Goal: Navigation & Orientation: Find specific page/section

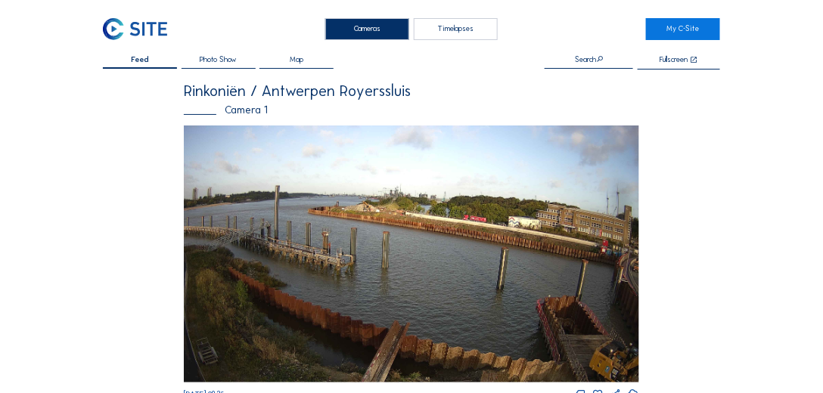
click at [130, 38] on img at bounding box center [135, 29] width 64 height 22
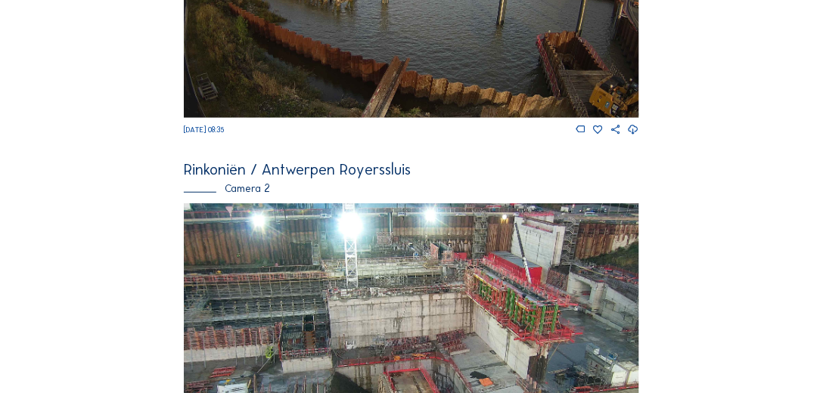
scroll to position [389, 0]
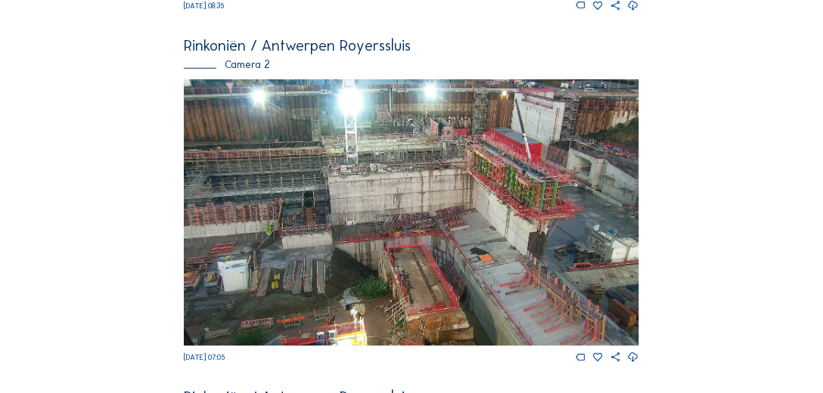
click at [302, 158] on img at bounding box center [411, 212] width 455 height 267
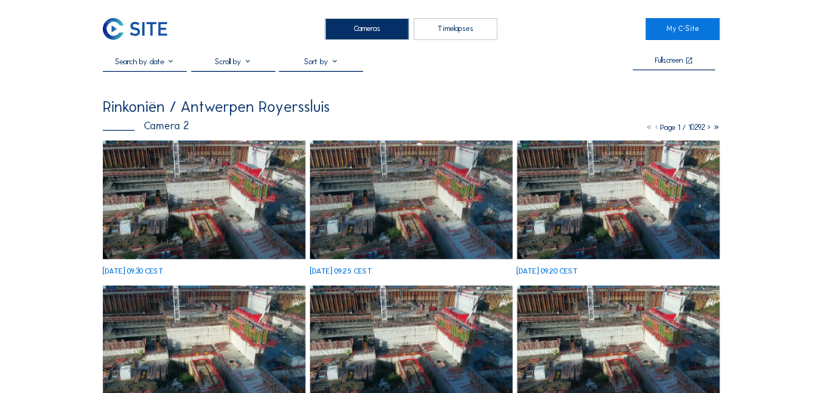
click at [183, 178] on img at bounding box center [204, 200] width 203 height 119
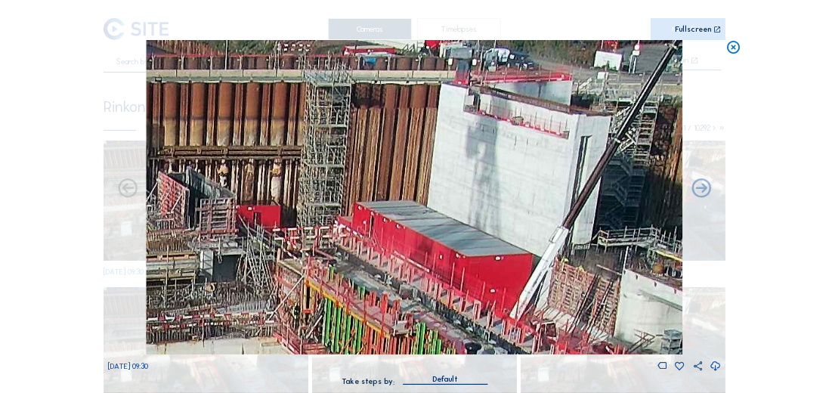
drag, startPoint x: 609, startPoint y: 137, endPoint x: 537, endPoint y: 273, distance: 153.9
click at [554, 304] on img at bounding box center [415, 197] width 536 height 314
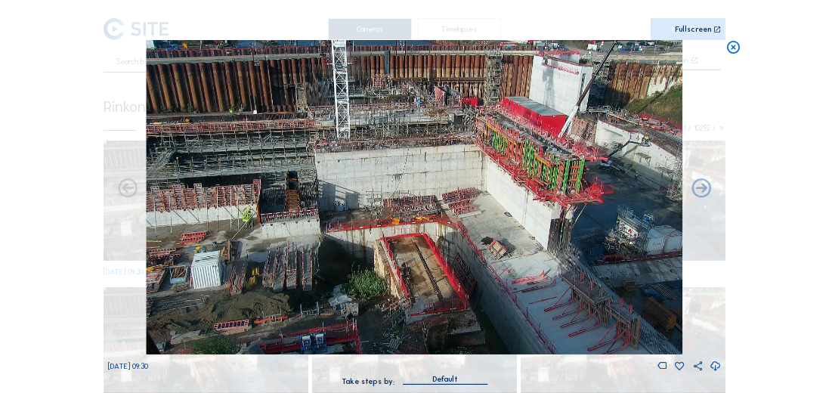
click at [403, 137] on img at bounding box center [415, 197] width 536 height 314
click at [734, 49] on icon at bounding box center [733, 47] width 15 height 15
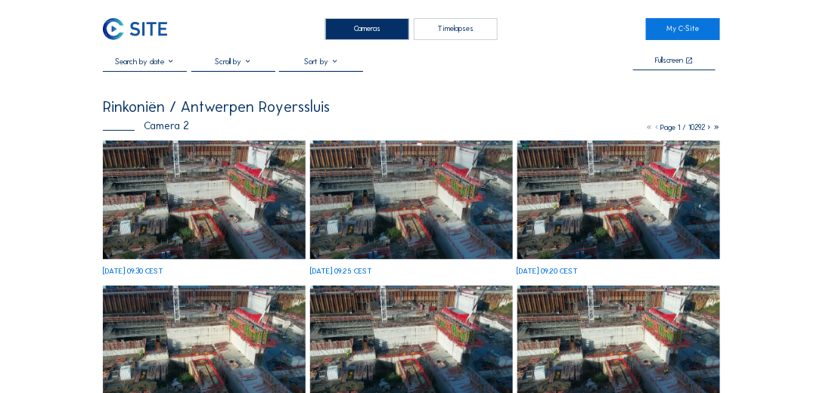
click at [155, 28] on img at bounding box center [135, 29] width 64 height 22
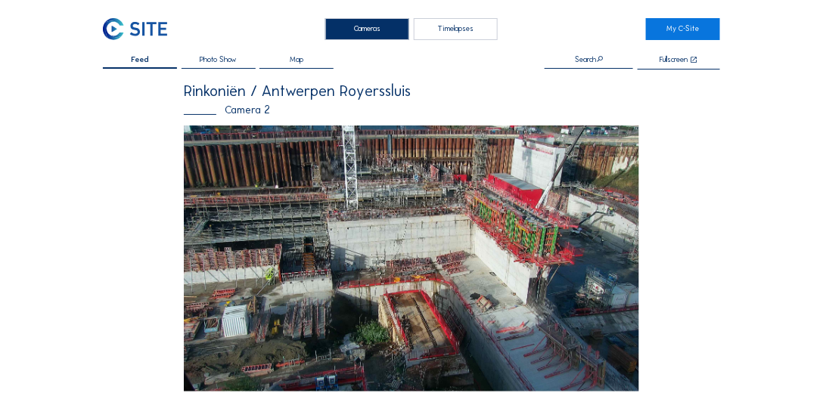
click at [123, 32] on img at bounding box center [135, 29] width 64 height 22
